Goal: Find contact information: Find contact information

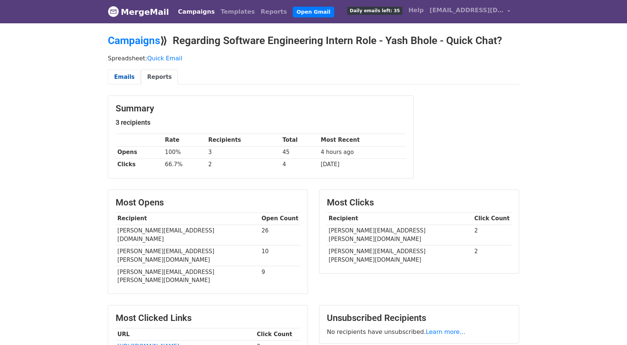
click at [123, 72] on link "Emails" at bounding box center [124, 77] width 33 height 15
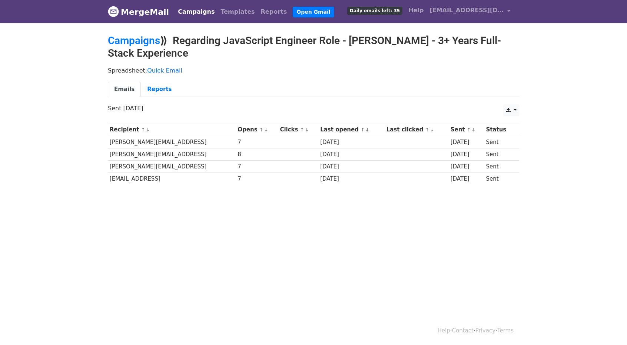
drag, startPoint x: 305, startPoint y: 154, endPoint x: 340, endPoint y: 159, distance: 35.5
click at [340, 159] on tbody "Recipient ↑ ↓ Opens ↑ ↓ Clicks ↑ ↓ Last opened ↑ ↓ Last clicked ↑ ↓ Sent ↑ ↓ St…" at bounding box center [313, 154] width 411 height 61
drag, startPoint x: 304, startPoint y: 162, endPoint x: 326, endPoint y: 170, distance: 23.6
click at [326, 170] on td "7 days ago" at bounding box center [351, 166] width 66 height 12
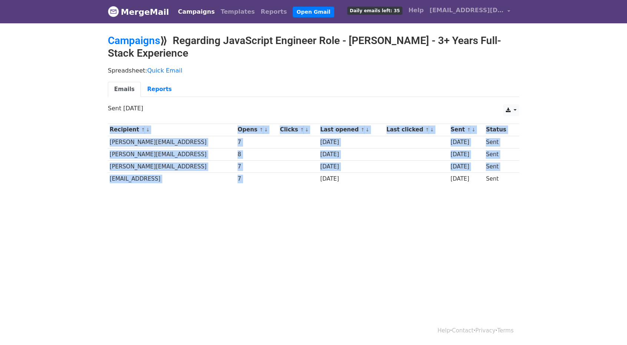
drag, startPoint x: 308, startPoint y: 177, endPoint x: 331, endPoint y: 184, distance: 24.1
click at [331, 184] on div "Recipient ↑ ↓ Opens ↑ ↓ Clicks ↑ ↓ Last opened ↑ ↓ Last clicked ↑ ↓ Sent ↑ ↓ St…" at bounding box center [313, 155] width 423 height 71
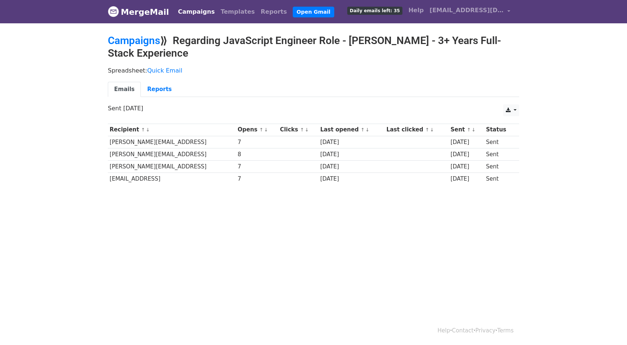
click at [238, 138] on div "7" at bounding box center [257, 142] width 39 height 9
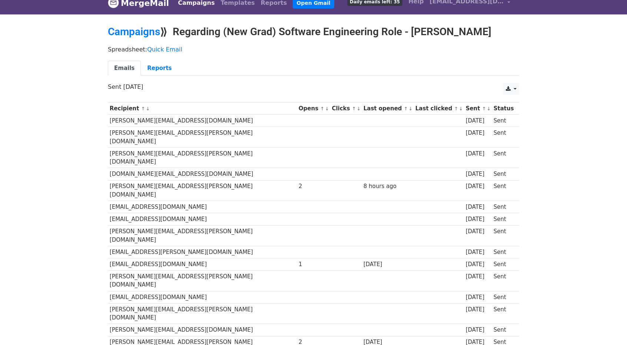
scroll to position [6, 0]
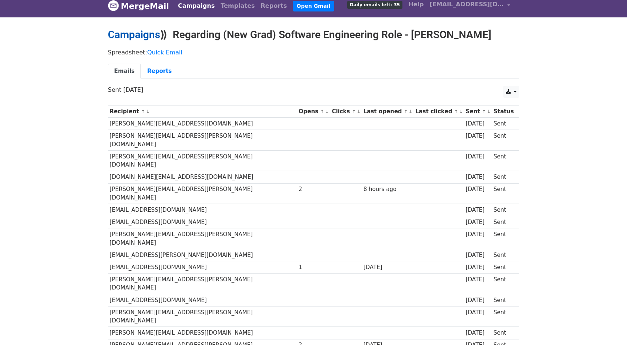
click at [142, 36] on link "Campaigns" at bounding box center [134, 35] width 52 height 12
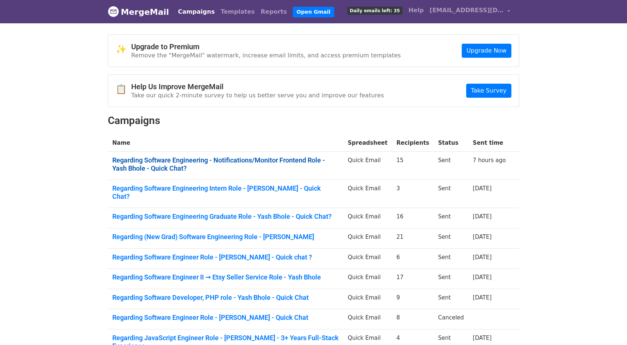
click at [152, 165] on link "Regarding Software Engineering - Notifications/Monitor Frontend Role - Yash Bho…" at bounding box center [225, 164] width 227 height 16
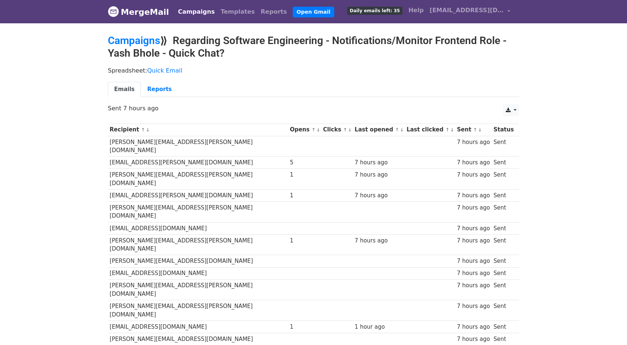
drag, startPoint x: 109, startPoint y: 276, endPoint x: 195, endPoint y: 276, distance: 85.6
click at [195, 321] on td "[EMAIL_ADDRESS][DOMAIN_NAME]" at bounding box center [198, 327] width 180 height 12
copy td "[EMAIL_ADDRESS][DOMAIN_NAME]"
